Goal: Navigation & Orientation: Find specific page/section

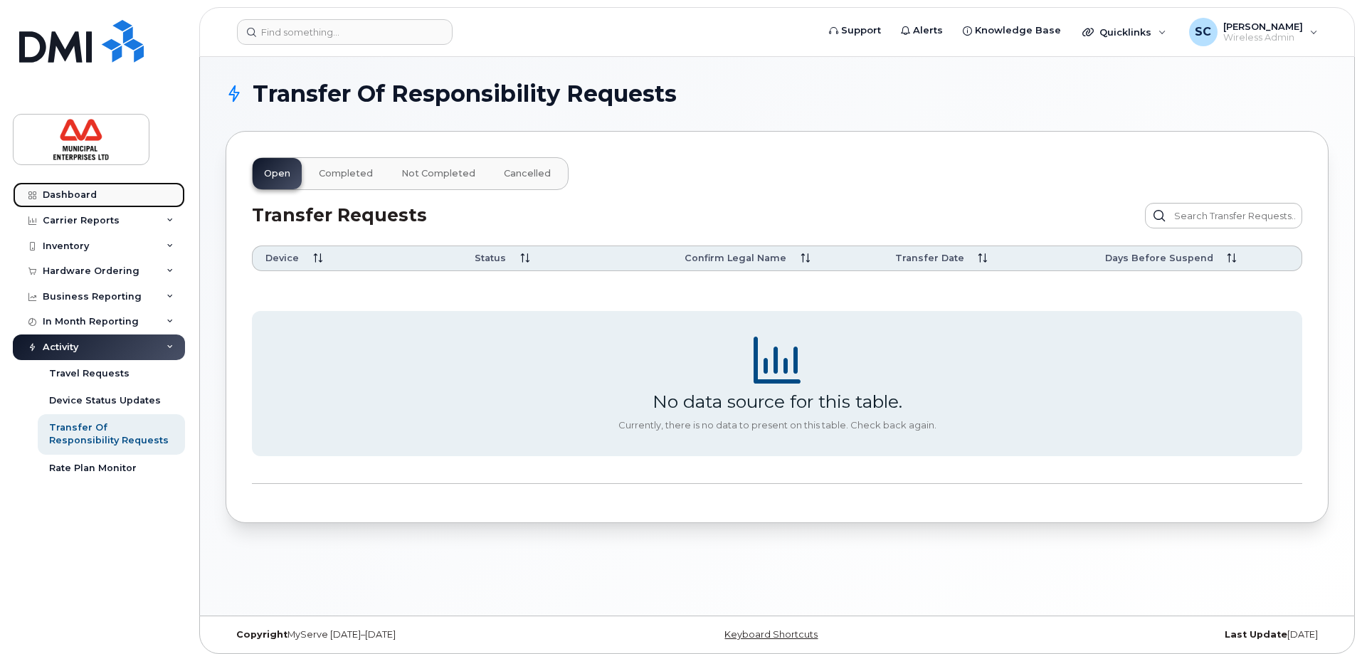
click at [83, 193] on div "Dashboard" at bounding box center [70, 194] width 54 height 11
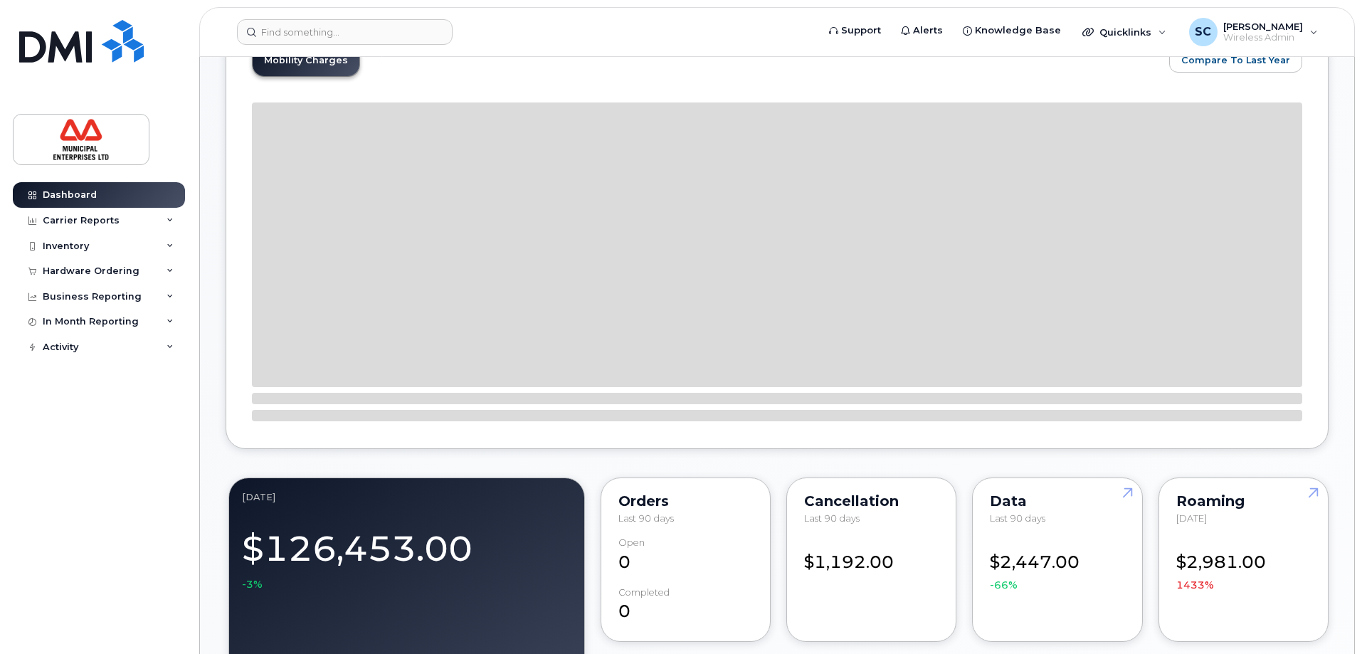
scroll to position [711, 0]
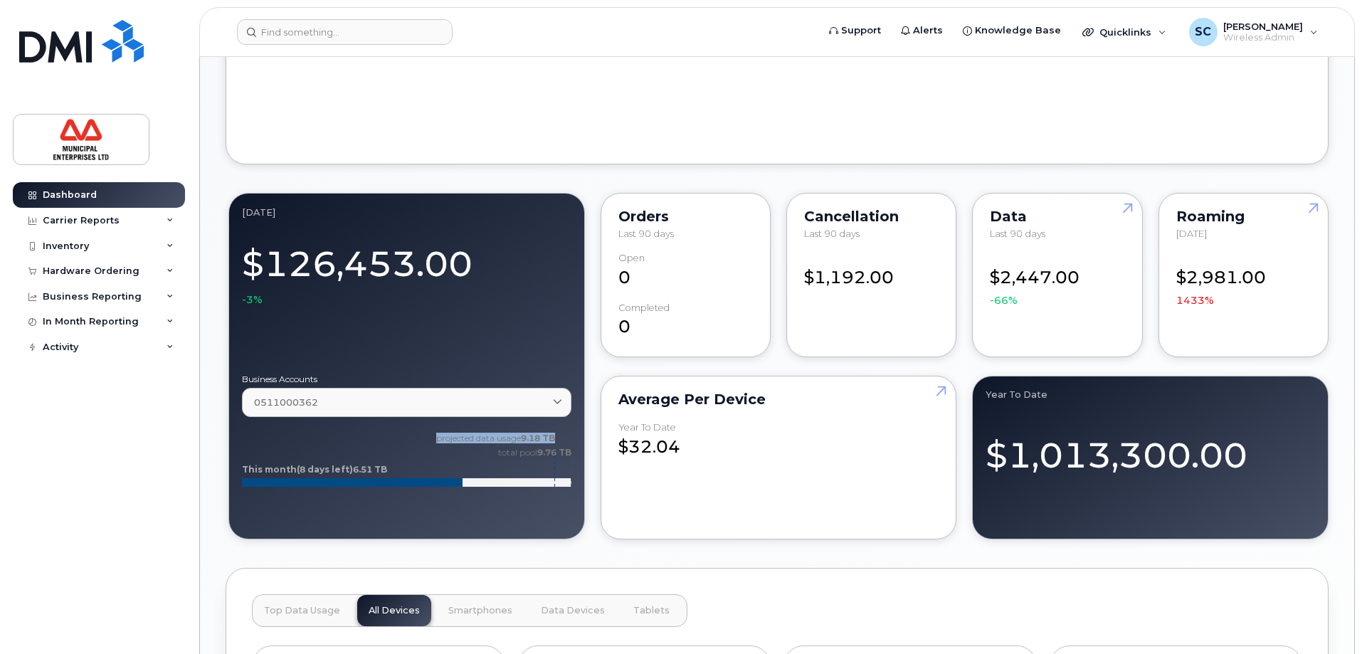
drag, startPoint x: 426, startPoint y: 437, endPoint x: 556, endPoint y: 441, distance: 129.5
click at [556, 441] on icon "projected data usage 9.18 TB total pool 9.76 TB This month (8 days left) 6.51 TB" at bounding box center [406, 465] width 329 height 71
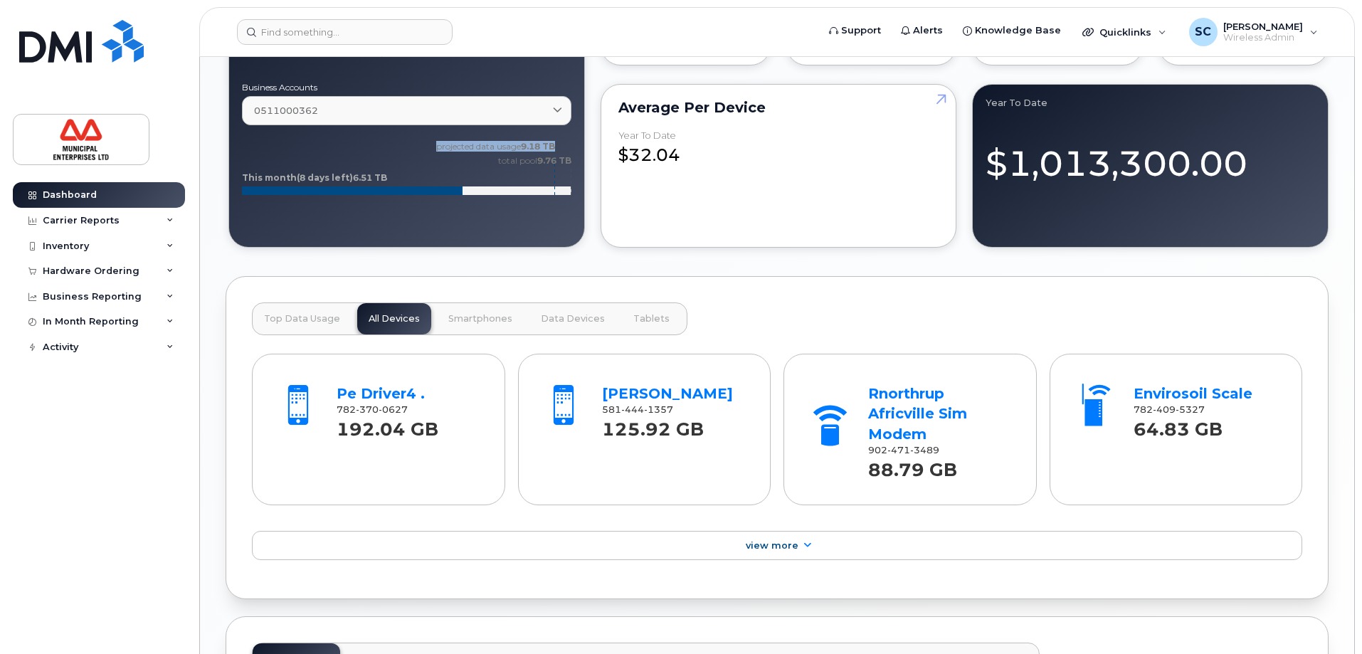
scroll to position [1067, 0]
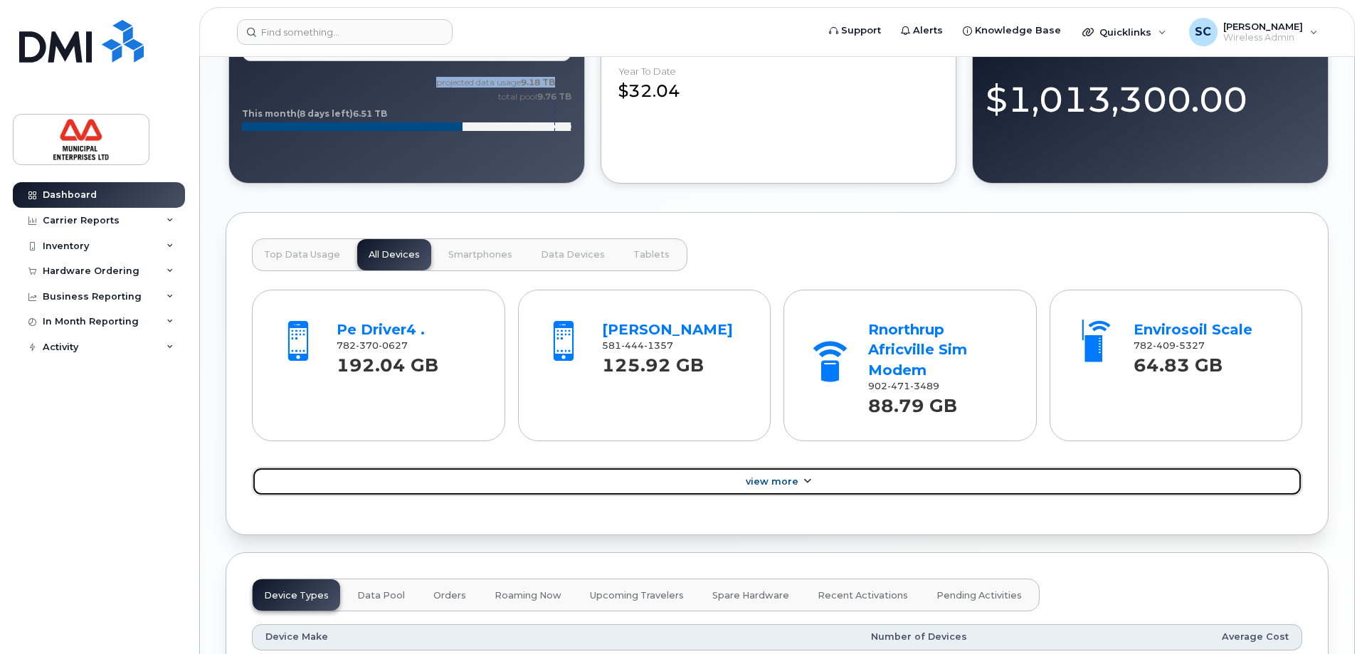
click at [718, 474] on link "View More" at bounding box center [777, 482] width 1050 height 30
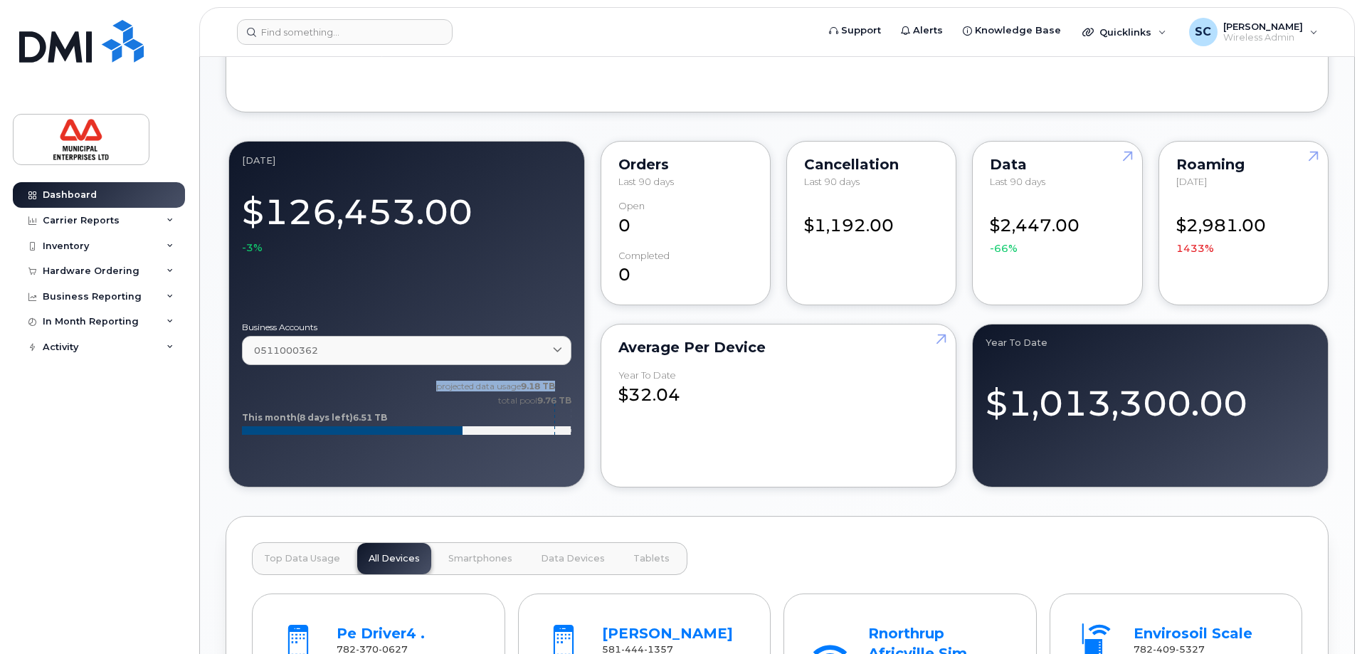
scroll to position [711, 0]
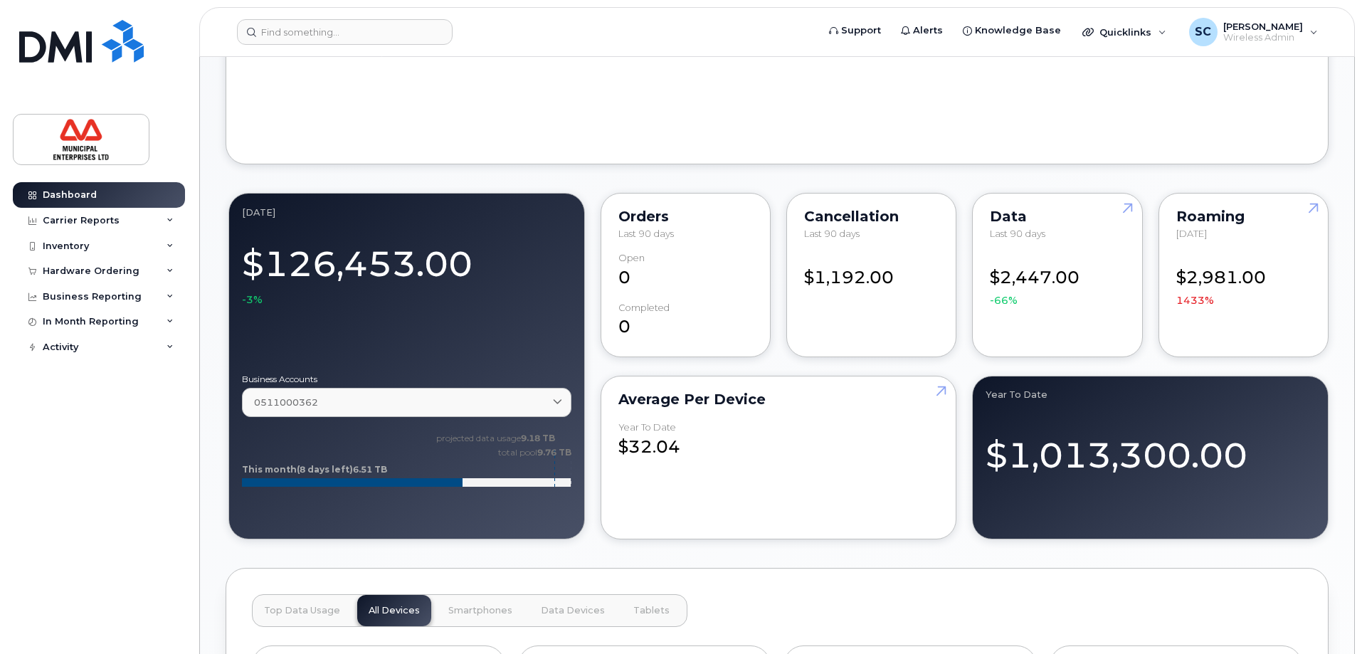
click at [1151, 469] on div "$1,013,300.00" at bounding box center [1149, 449] width 329 height 62
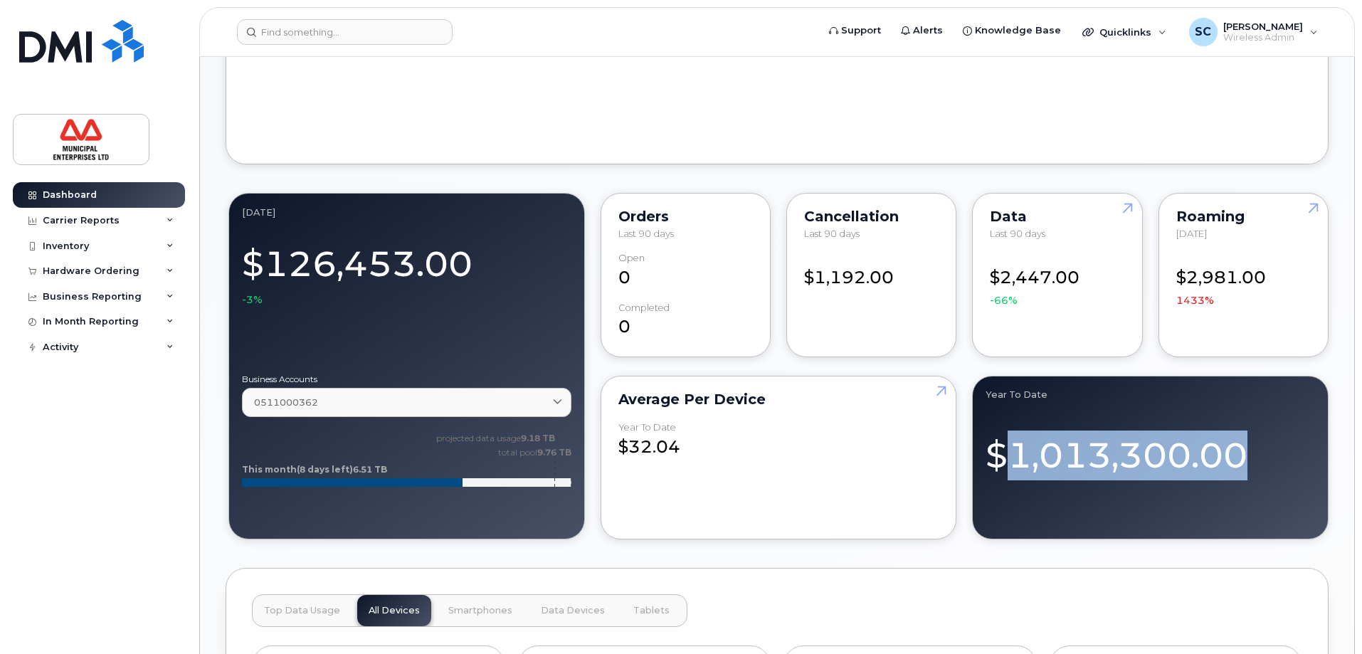
click at [1151, 469] on div "$1,013,300.00" at bounding box center [1149, 449] width 329 height 62
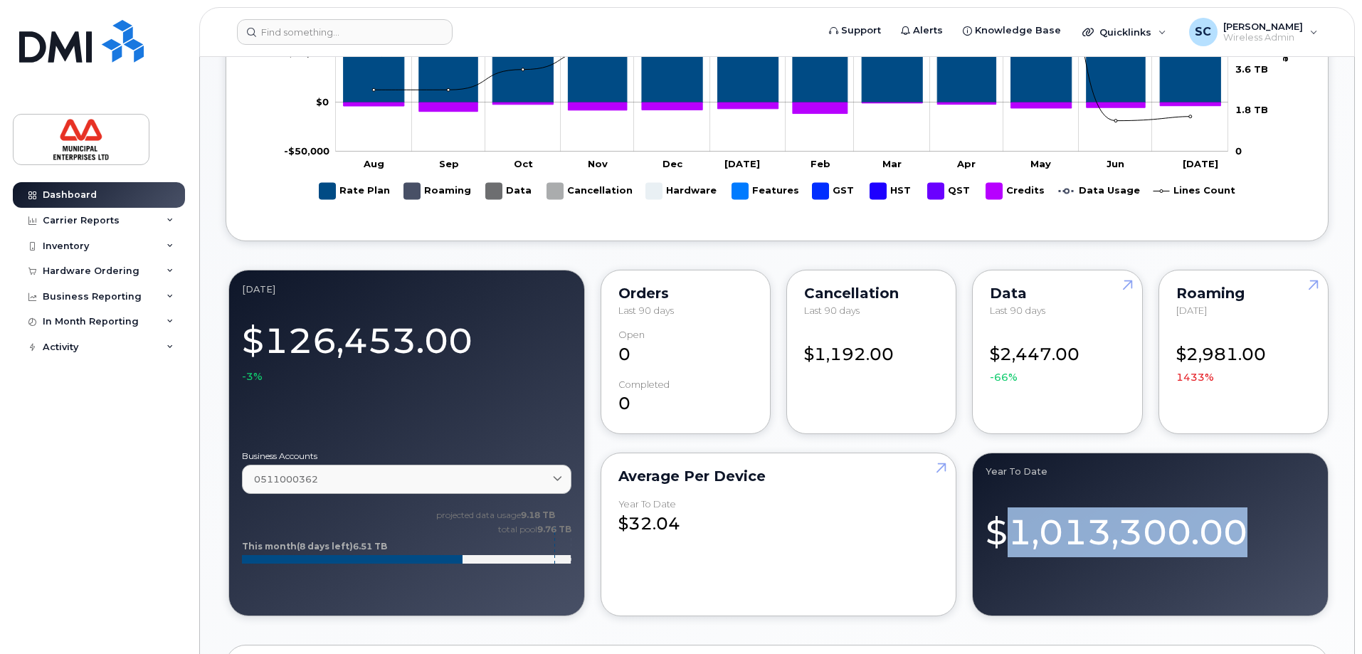
scroll to position [640, 0]
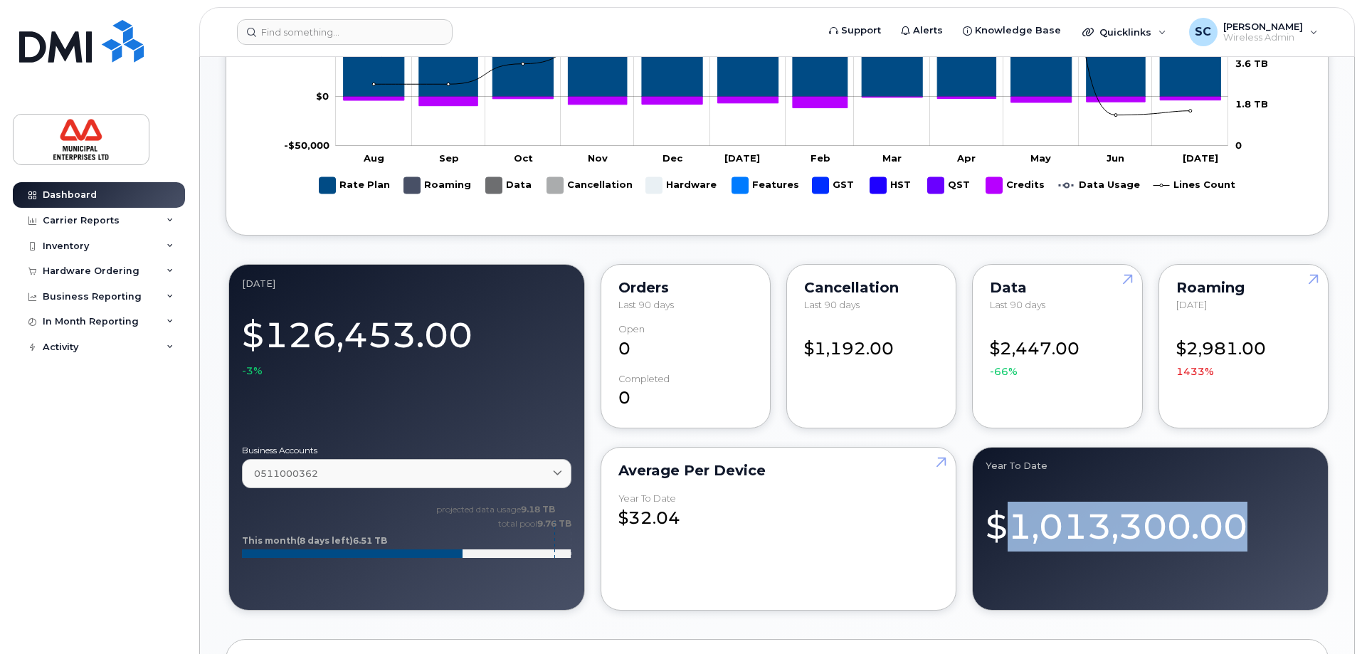
click at [1155, 538] on div "$1,013,300.00" at bounding box center [1149, 520] width 329 height 62
drag, startPoint x: 1012, startPoint y: 526, endPoint x: 1251, endPoint y: 540, distance: 238.7
click at [1251, 540] on div "$1,013,300.00" at bounding box center [1149, 520] width 329 height 62
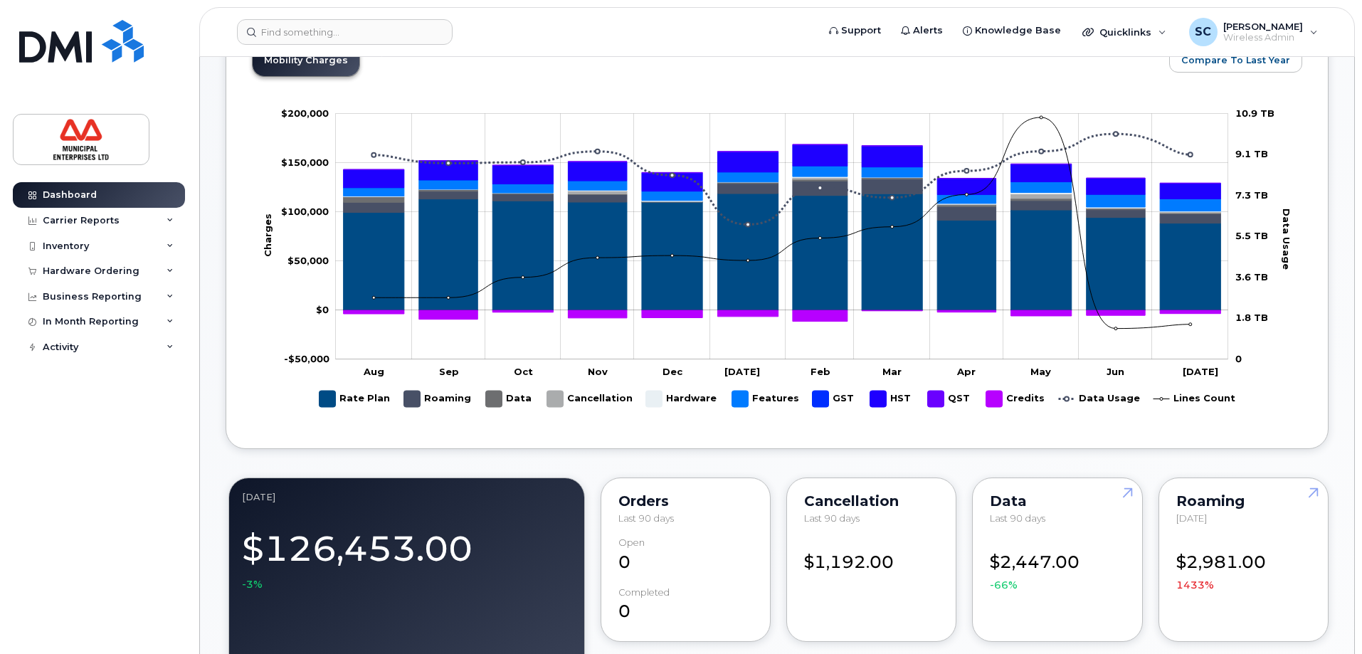
scroll to position [0, 0]
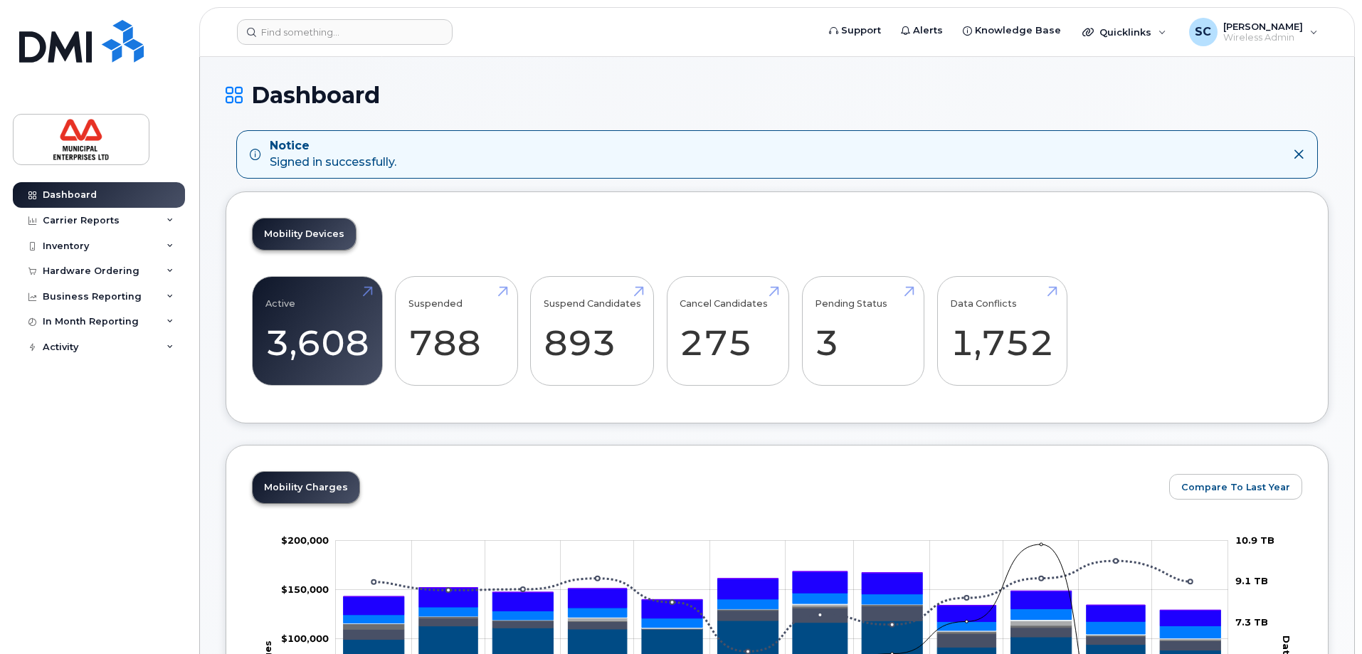
click at [373, 166] on div "Notice Signed in successfully." at bounding box center [333, 154] width 127 height 33
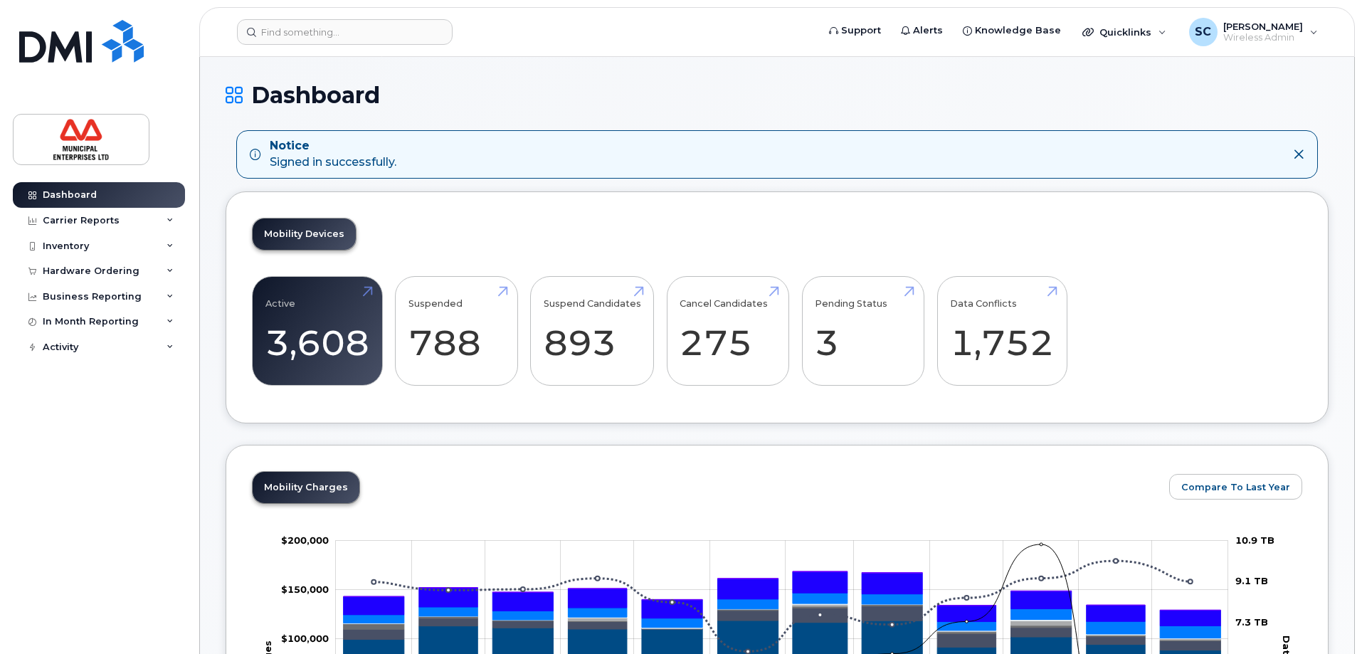
click at [300, 157] on div "Notice Signed in successfully." at bounding box center [333, 154] width 127 height 33
click at [390, 164] on div "Notice Signed in successfully." at bounding box center [333, 154] width 127 height 33
drag, startPoint x: 402, startPoint y: 164, endPoint x: 267, endPoint y: 161, distance: 135.2
click at [267, 161] on div "Notice Signed in successfully." at bounding box center [765, 154] width 1031 height 33
